Goal: Manage account settings

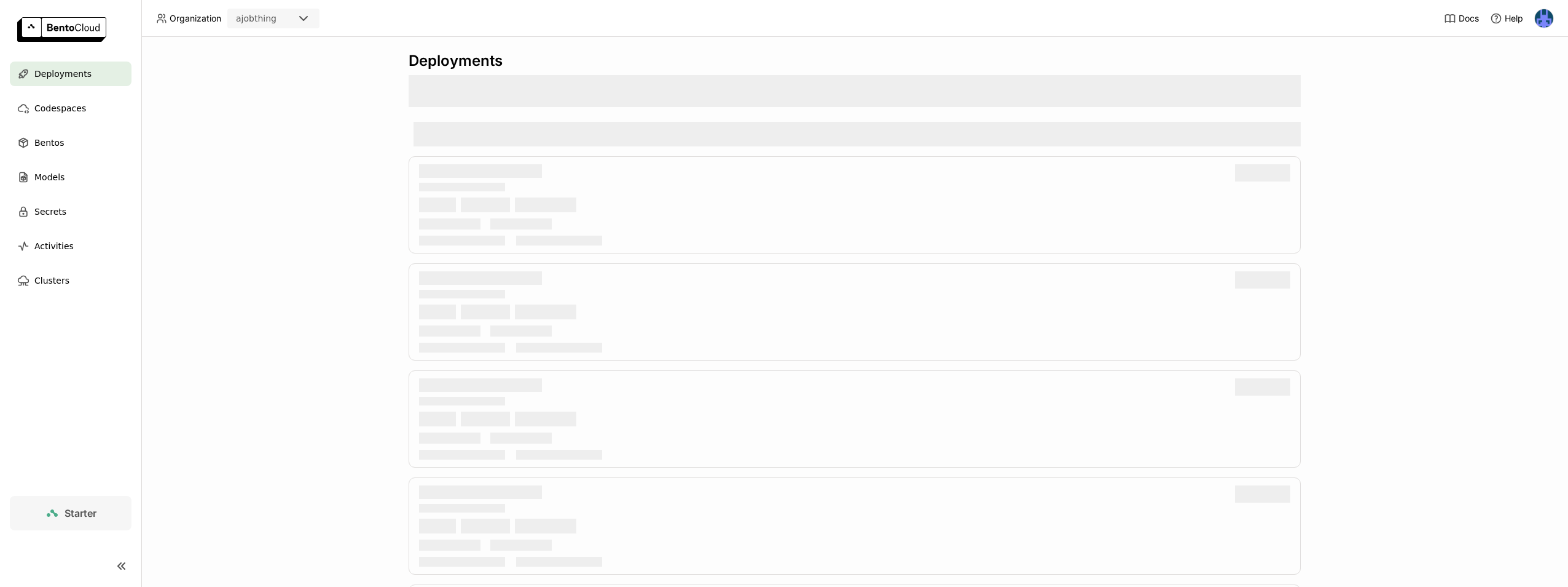
click at [1547, 19] on img at bounding box center [1544, 18] width 18 height 18
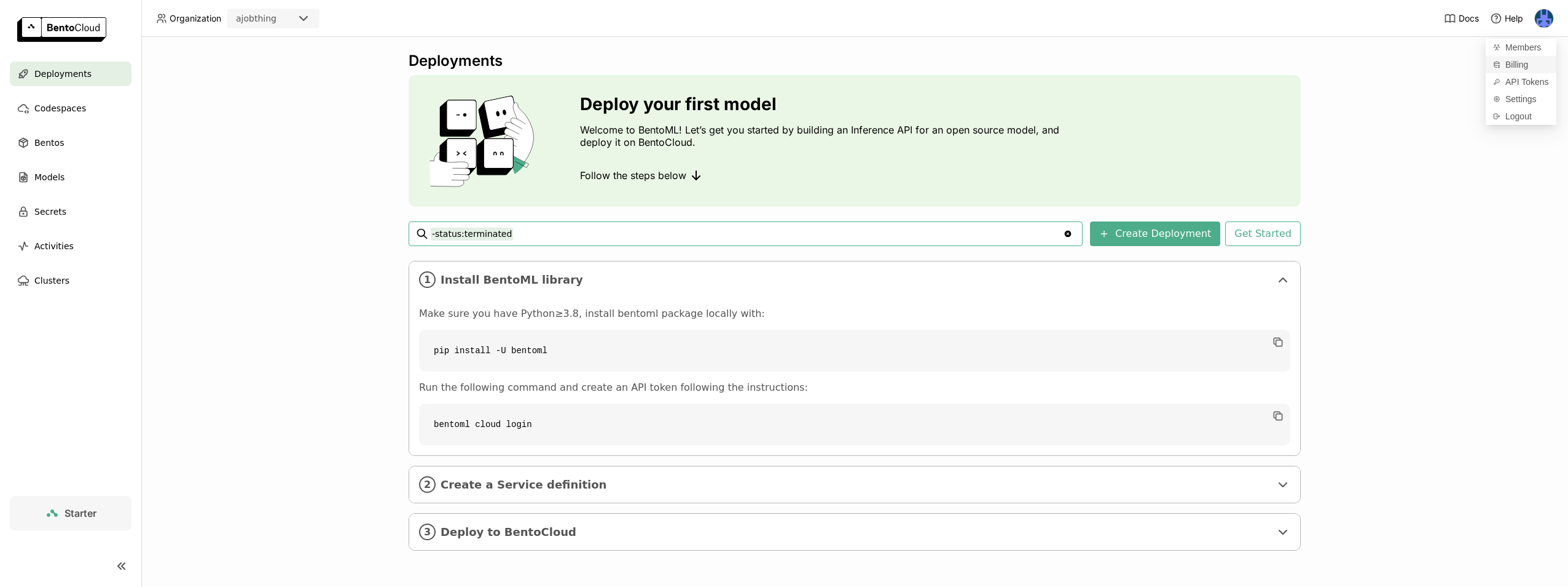
click at [1522, 68] on span "Billing" at bounding box center [1517, 64] width 23 height 11
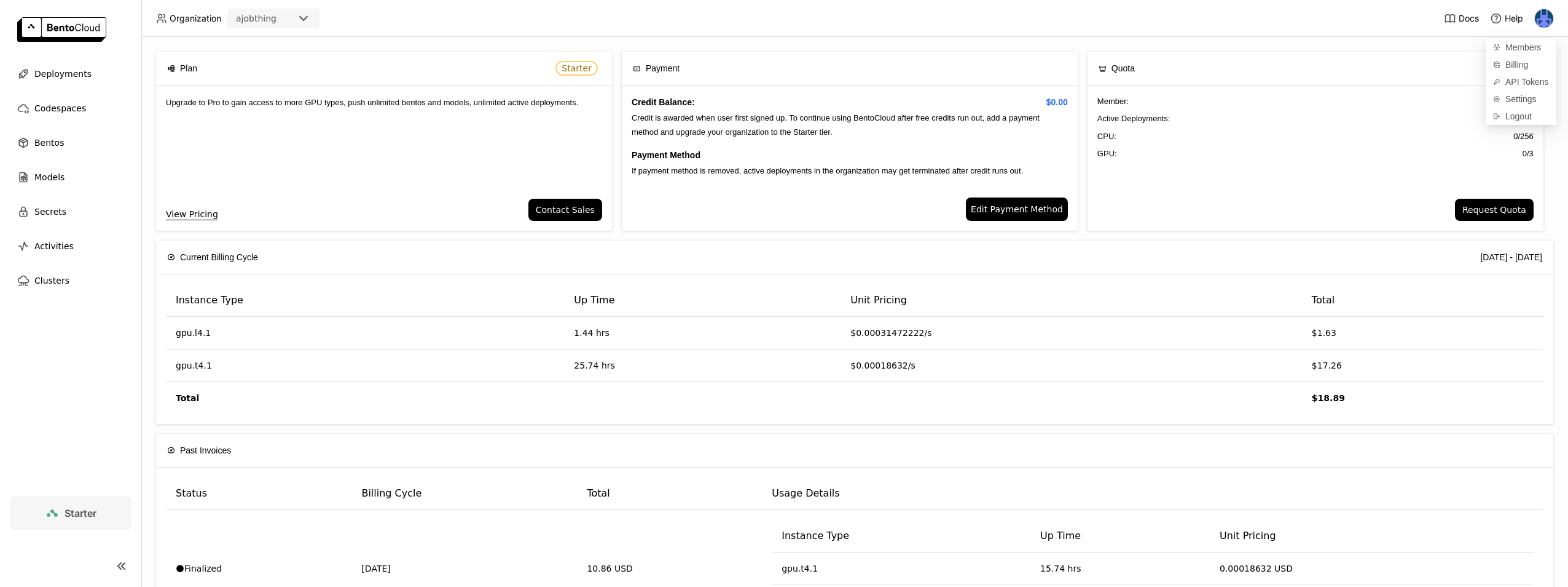
click at [1003, 208] on span "Edit Payment Method" at bounding box center [1017, 209] width 92 height 13
click at [778, 177] on div "Credit Balance: $0.00 Credit is awarded when user first signed up. To continue …" at bounding box center [850, 141] width 456 height 112
click at [765, 74] on div "Payment" at bounding box center [850, 68] width 434 height 33
click at [1028, 210] on span "Edit Payment Method" at bounding box center [1017, 209] width 92 height 13
click at [990, 208] on span "Edit Payment Method" at bounding box center [1017, 209] width 92 height 13
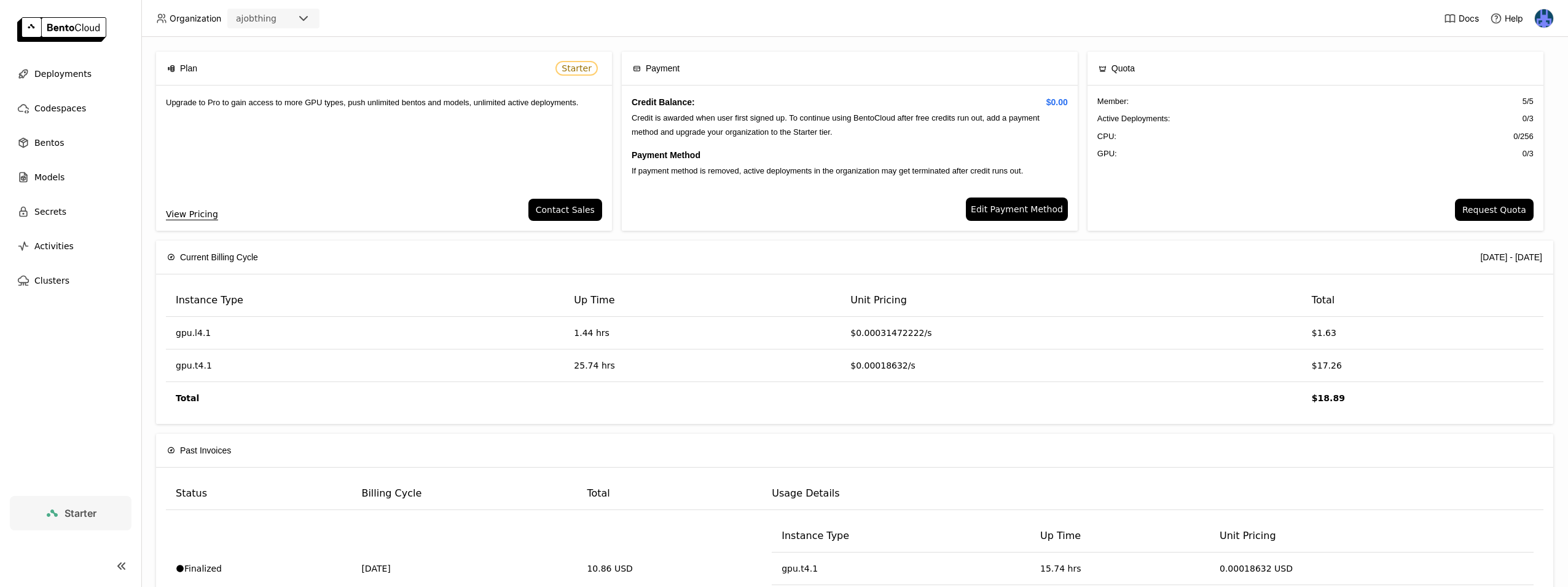
click at [1538, 24] on img at bounding box center [1544, 18] width 18 height 18
click at [1519, 103] on span "Settings" at bounding box center [1521, 99] width 32 height 11
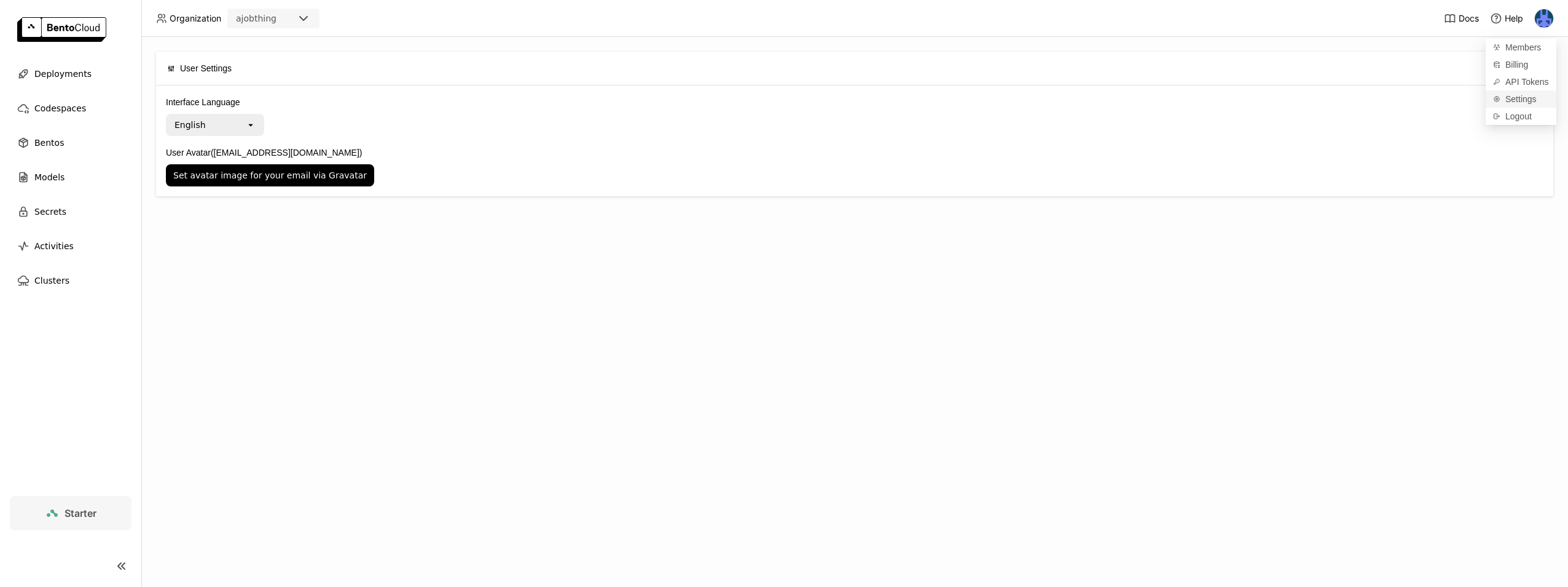
click at [1528, 104] on span "Settings" at bounding box center [1521, 99] width 32 height 11
click at [1523, 49] on span "Members" at bounding box center [1523, 47] width 35 height 11
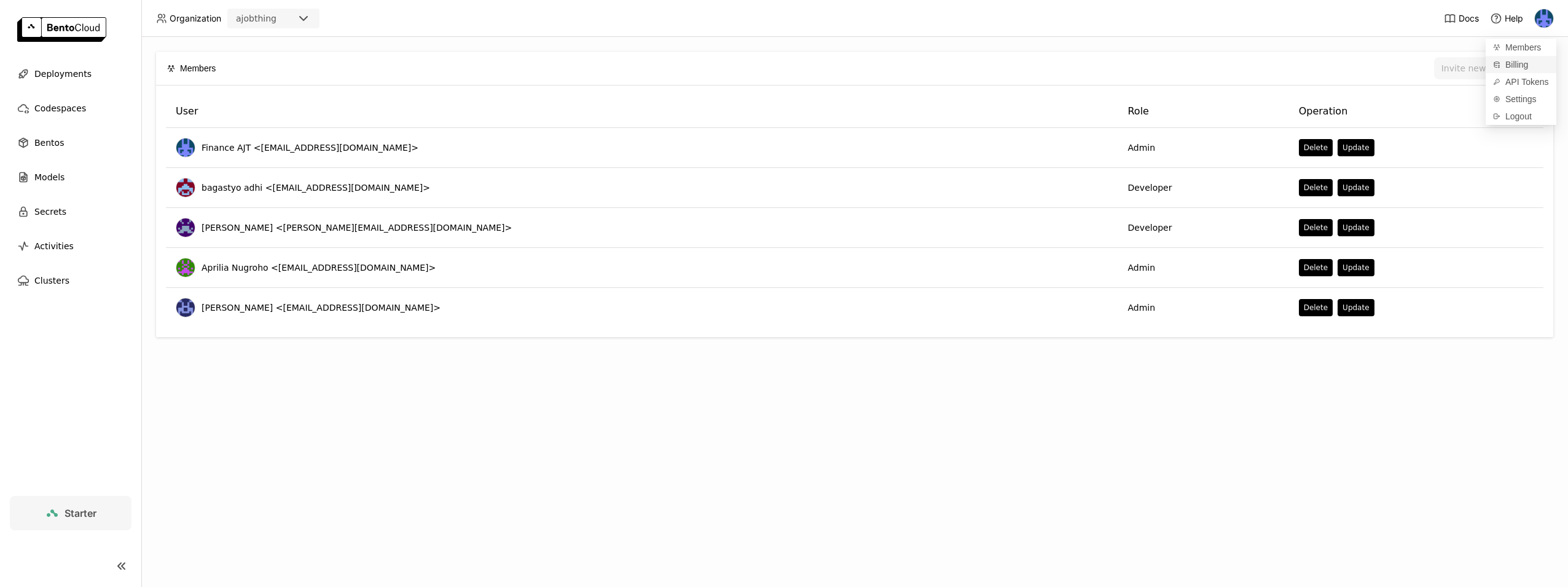
click at [1523, 62] on span "Billing" at bounding box center [1517, 64] width 23 height 11
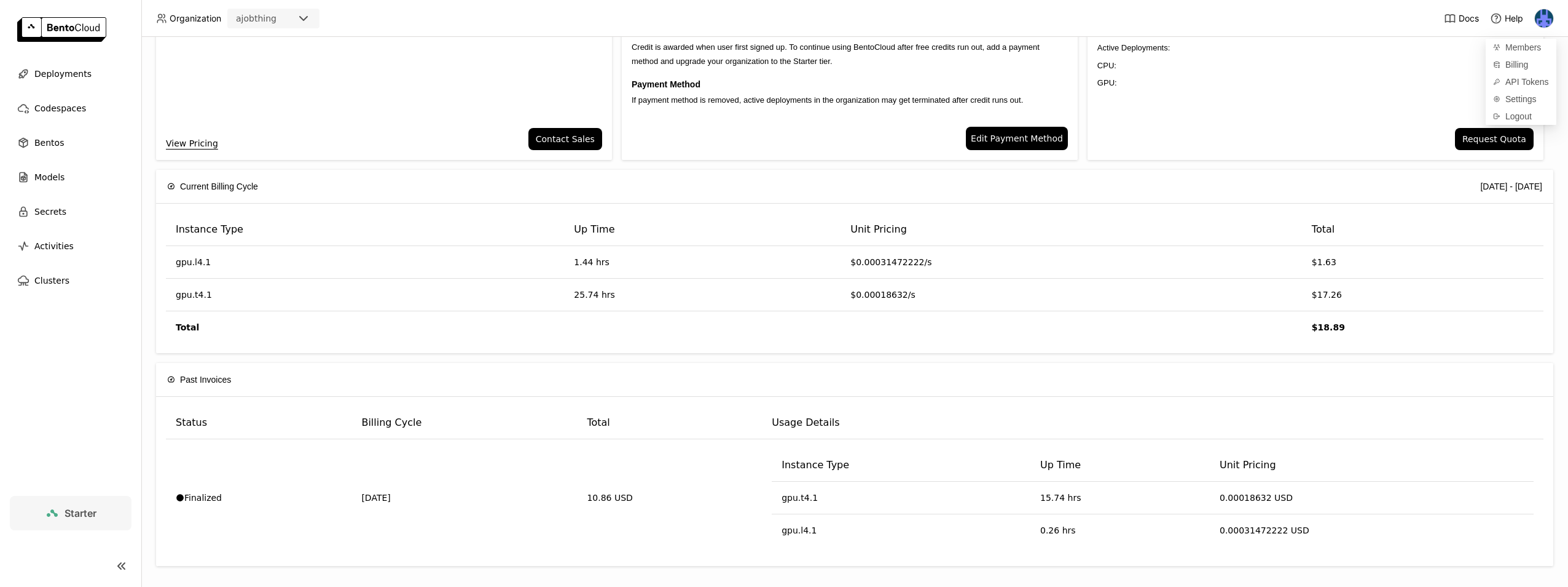
scroll to position [73, 0]
